Goal: Check status: Check status

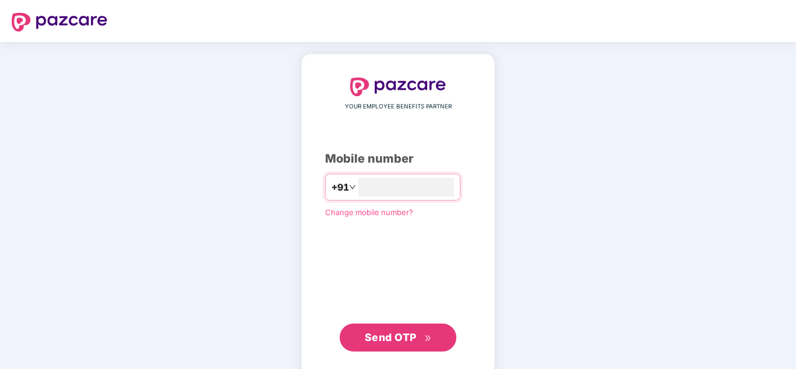
type input "**********"
click at [402, 333] on span "Send OTP" at bounding box center [391, 337] width 52 height 12
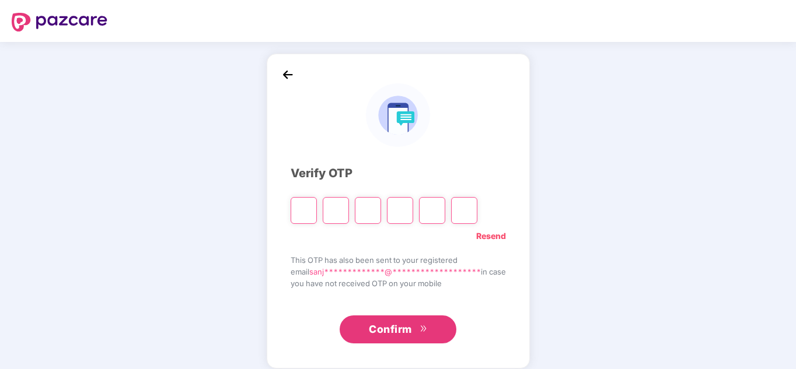
type input "*"
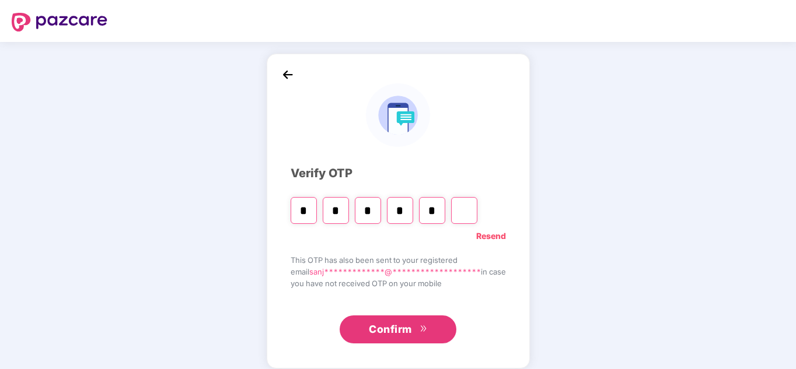
type input "*"
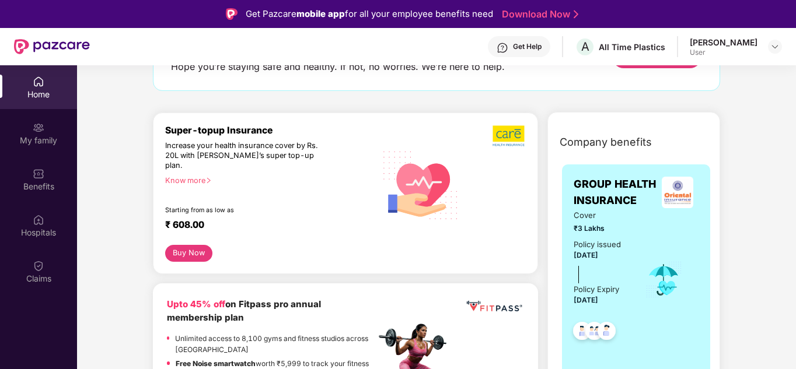
scroll to position [233, 0]
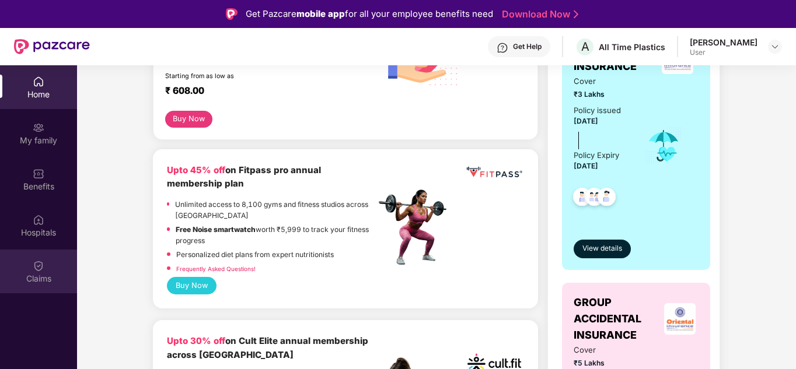
click at [45, 267] on div "Claims" at bounding box center [38, 272] width 77 height 44
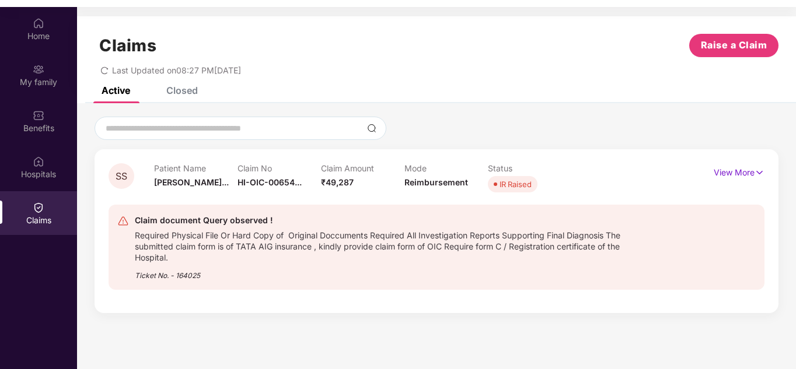
scroll to position [65, 0]
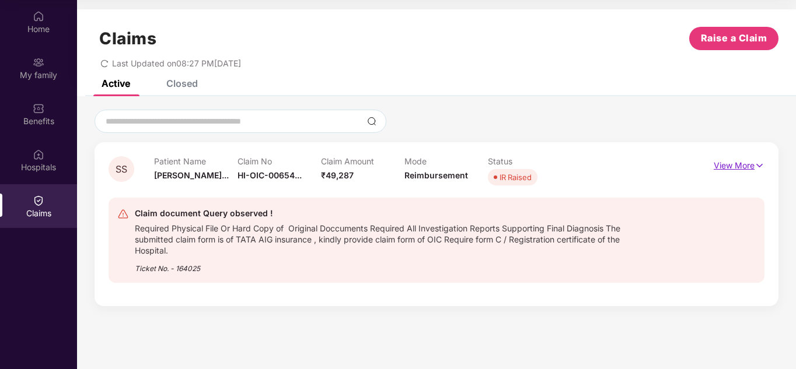
click at [739, 163] on p "View More" at bounding box center [739, 164] width 51 height 16
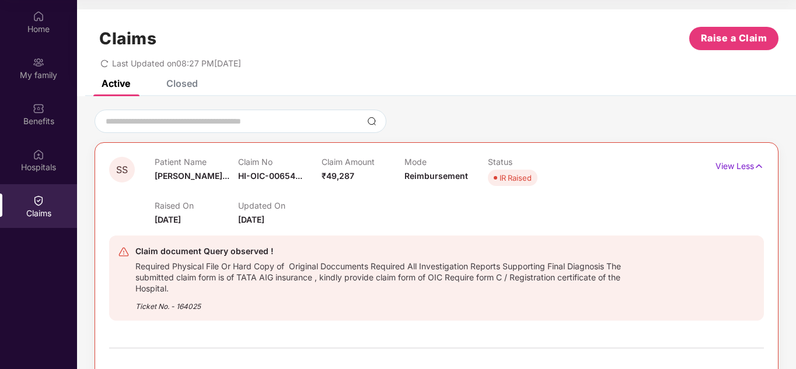
click at [511, 176] on div "IR Raised" at bounding box center [516, 178] width 32 height 12
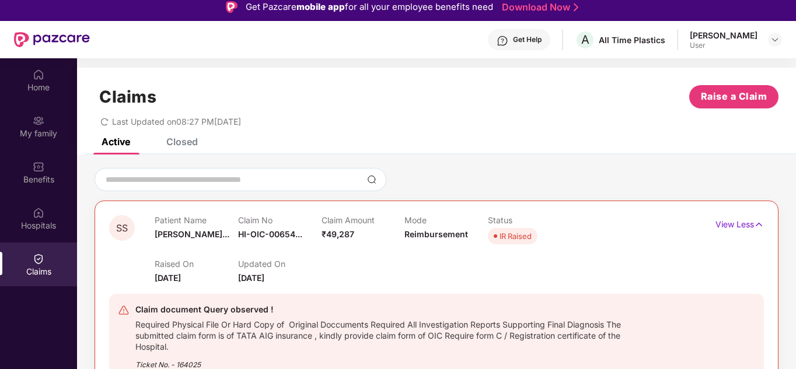
click at [184, 142] on div "Closed" at bounding box center [182, 142] width 32 height 12
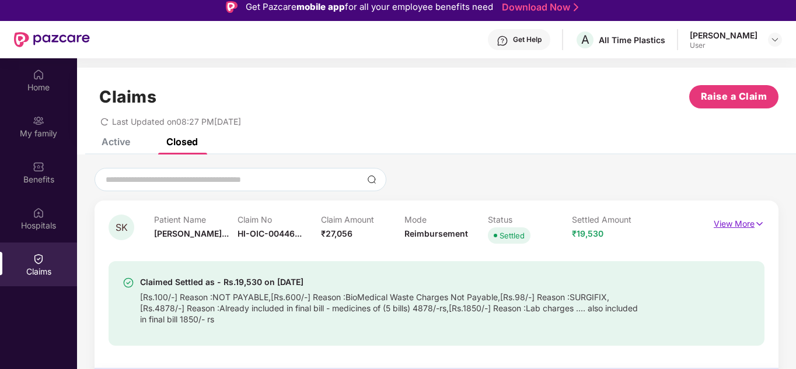
click at [747, 225] on p "View More" at bounding box center [739, 223] width 51 height 16
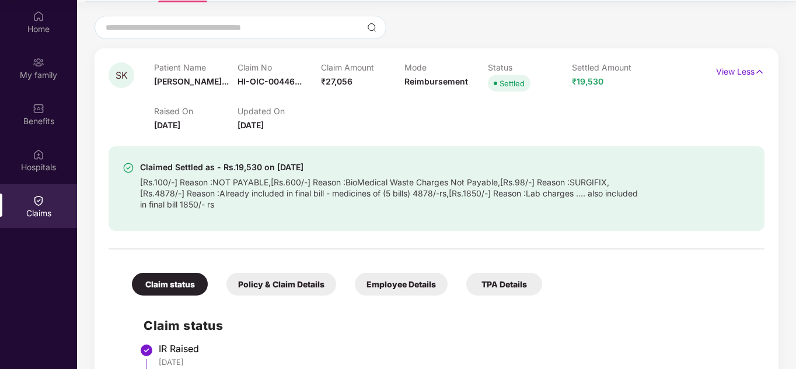
scroll to position [36, 0]
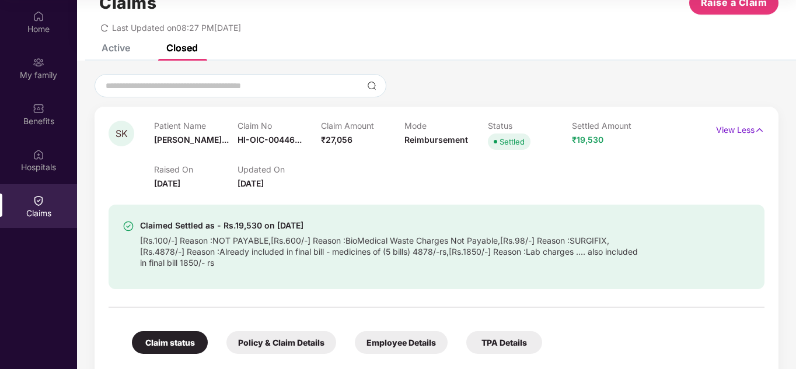
click at [117, 49] on div "Active" at bounding box center [116, 48] width 29 height 12
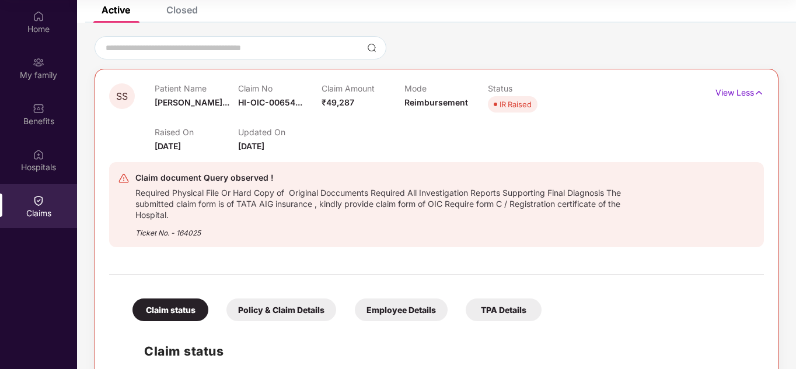
scroll to position [94, 0]
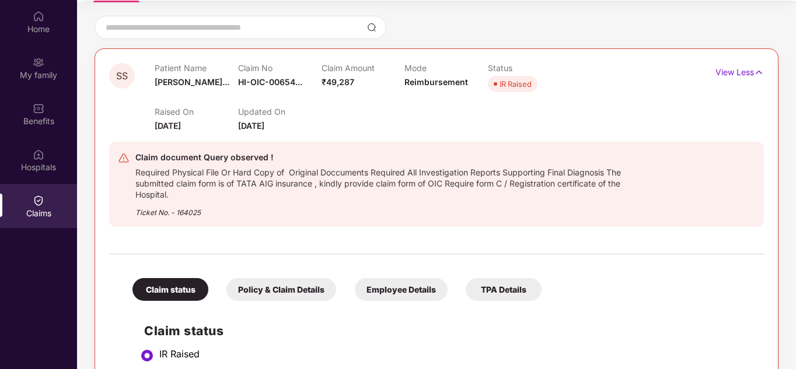
click at [306, 289] on div "Policy & Claim Details" at bounding box center [281, 289] width 110 height 23
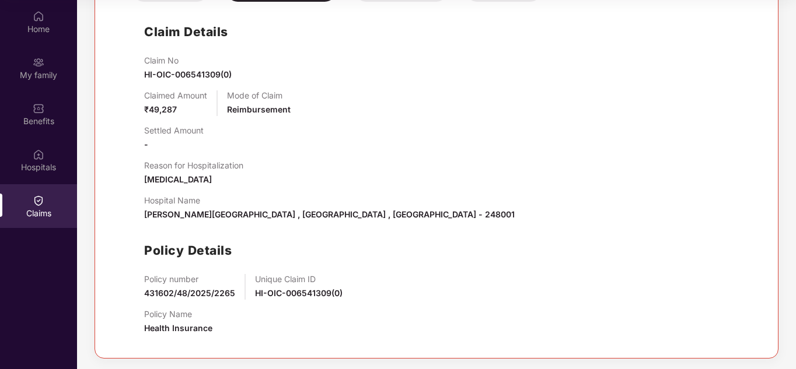
scroll to position [394, 0]
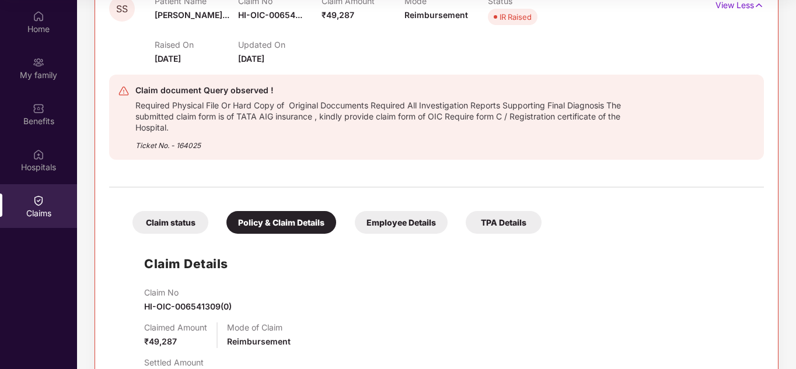
click at [397, 222] on div "Employee Details" at bounding box center [401, 222] width 93 height 23
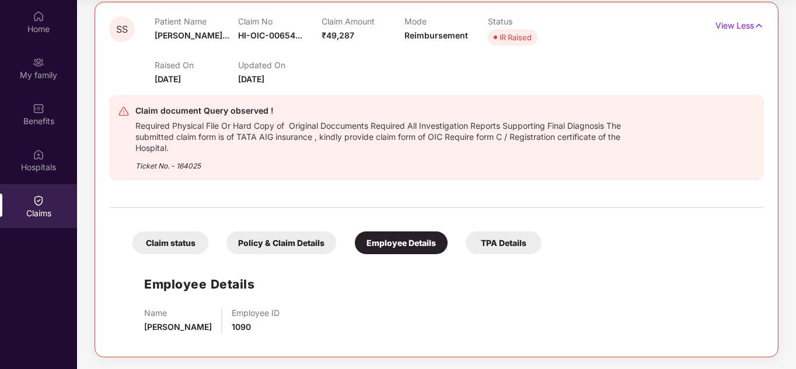
scroll to position [141, 0]
click at [492, 244] on div "TPA Details" at bounding box center [504, 243] width 76 height 23
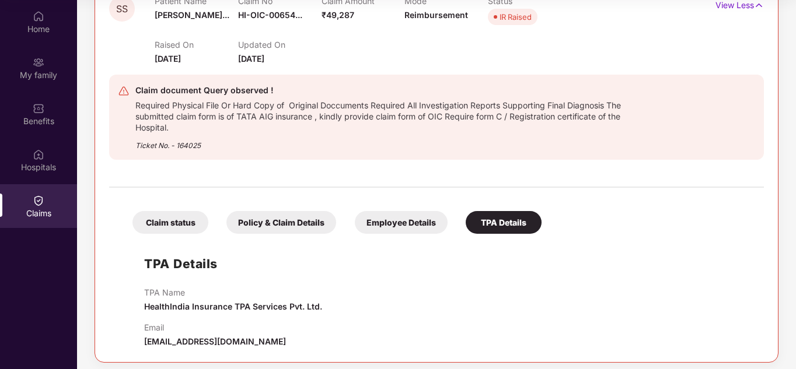
scroll to position [166, 0]
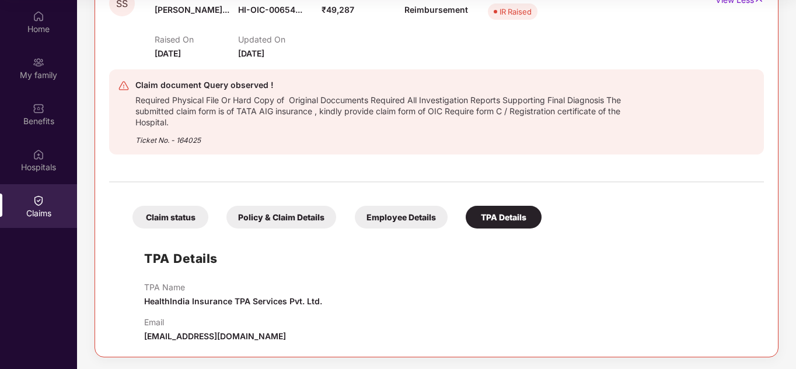
click at [243, 215] on div "Policy & Claim Details" at bounding box center [281, 217] width 110 height 23
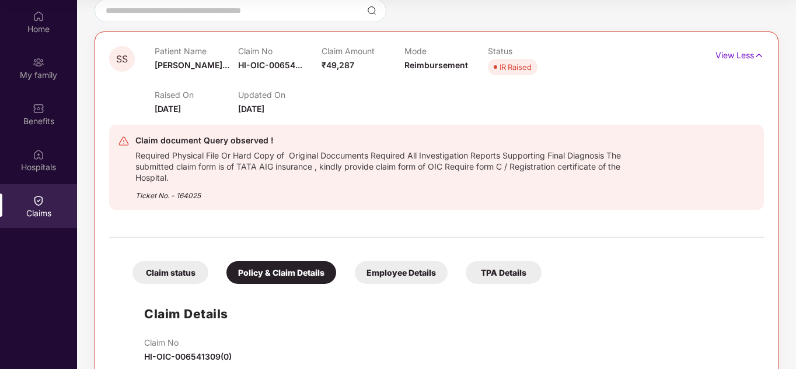
scroll to position [0, 0]
